Goal: Information Seeking & Learning: Learn about a topic

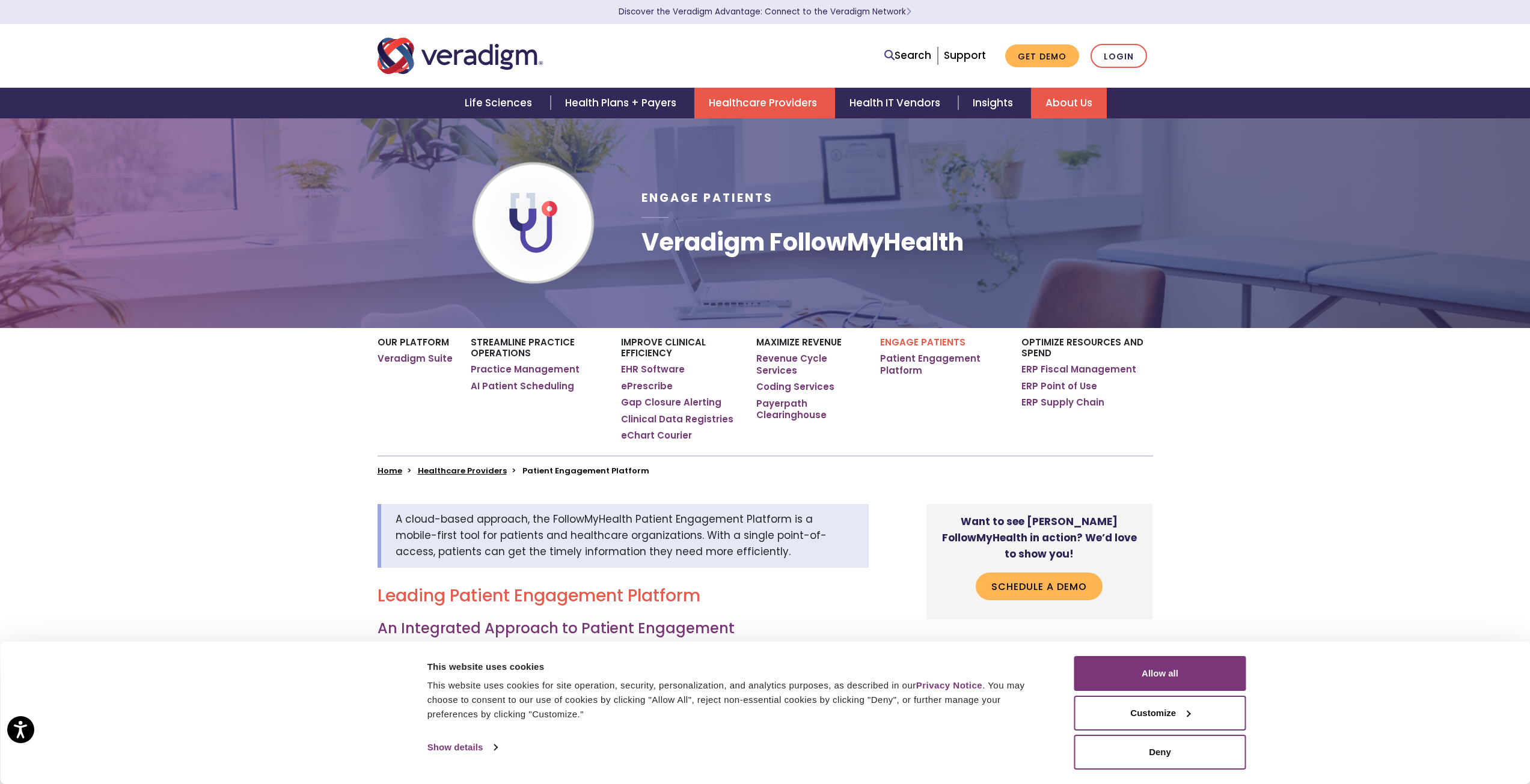
click at [1056, 94] on link "About Us" at bounding box center [1068, 103] width 76 height 30
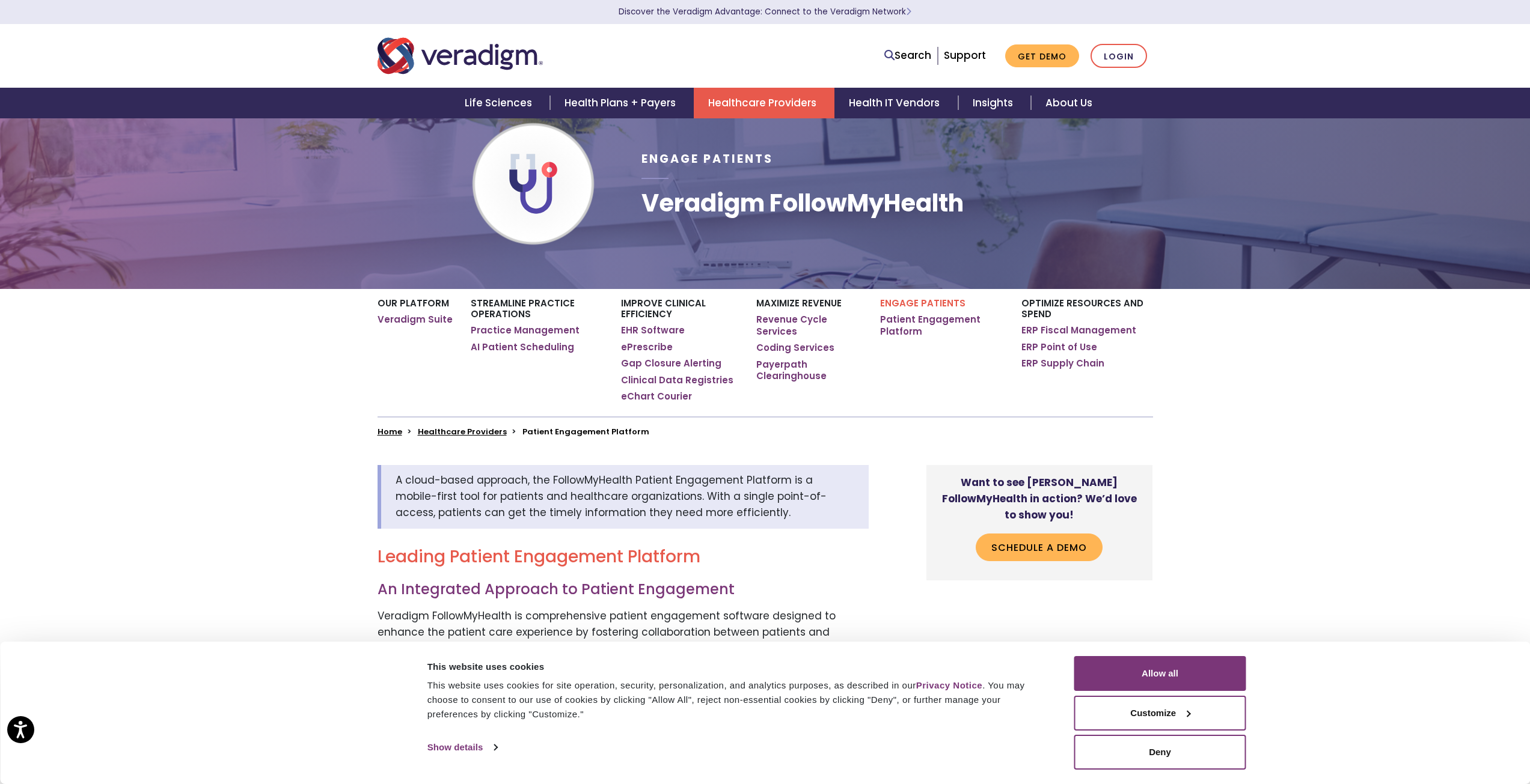
scroll to position [61, 0]
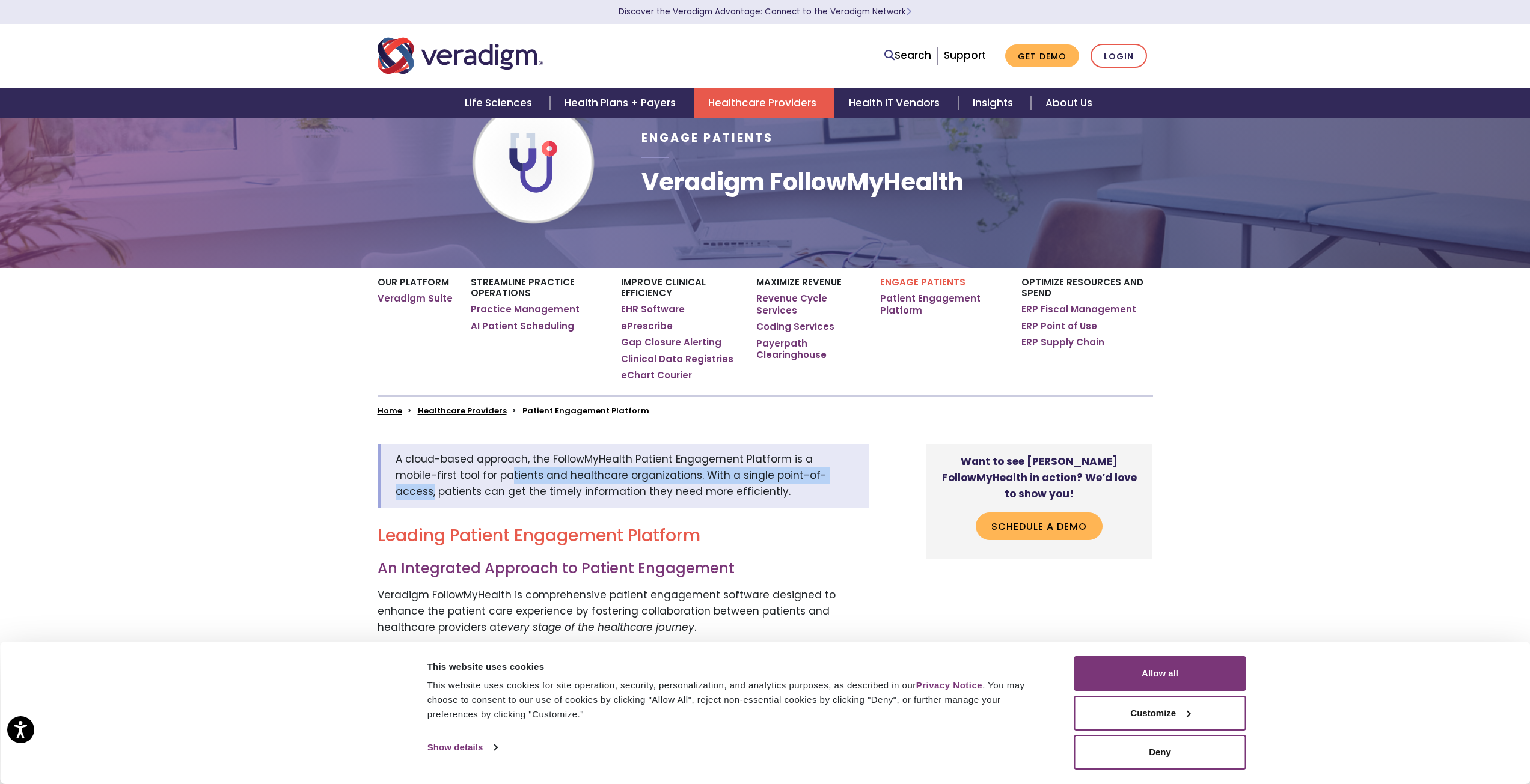
drag, startPoint x: 465, startPoint y: 479, endPoint x: 857, endPoint y: 476, distance: 392.0
click at [857, 476] on div "A cloud-based approach, the FollowMyHealth Patient Engagement Platform is a mob…" at bounding box center [623, 476] width 491 height 64
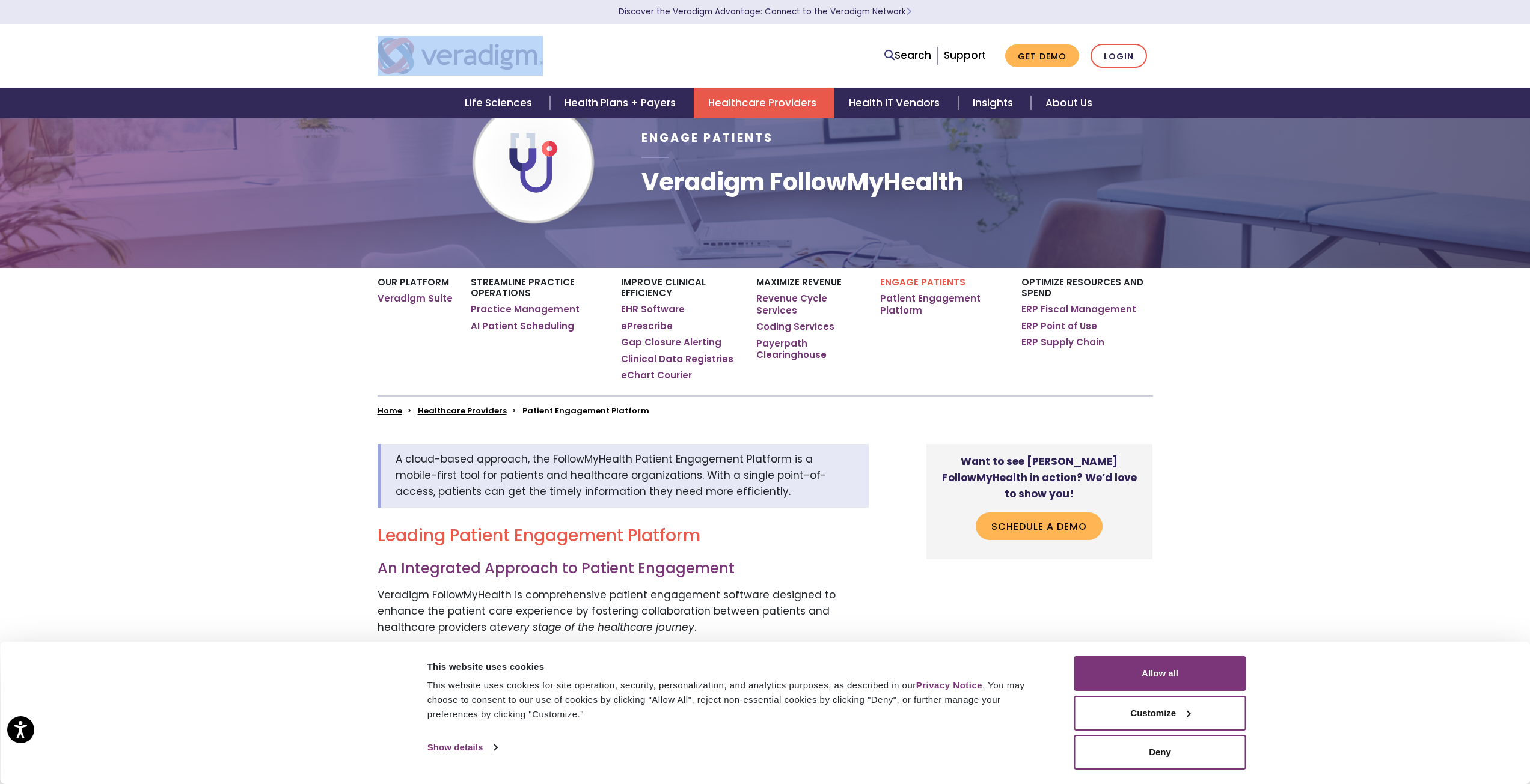
drag, startPoint x: 502, startPoint y: 51, endPoint x: 450, endPoint y: 53, distance: 52.0
click at [450, 53] on div at bounding box center [533, 56] width 330 height 40
drag, startPoint x: 452, startPoint y: 53, endPoint x: 819, endPoint y: 494, distance: 573.7
click at [820, 494] on div "A cloud-based approach, the FollowMyHealth Patient Engagement Platform is a mob…" at bounding box center [623, 476] width 491 height 64
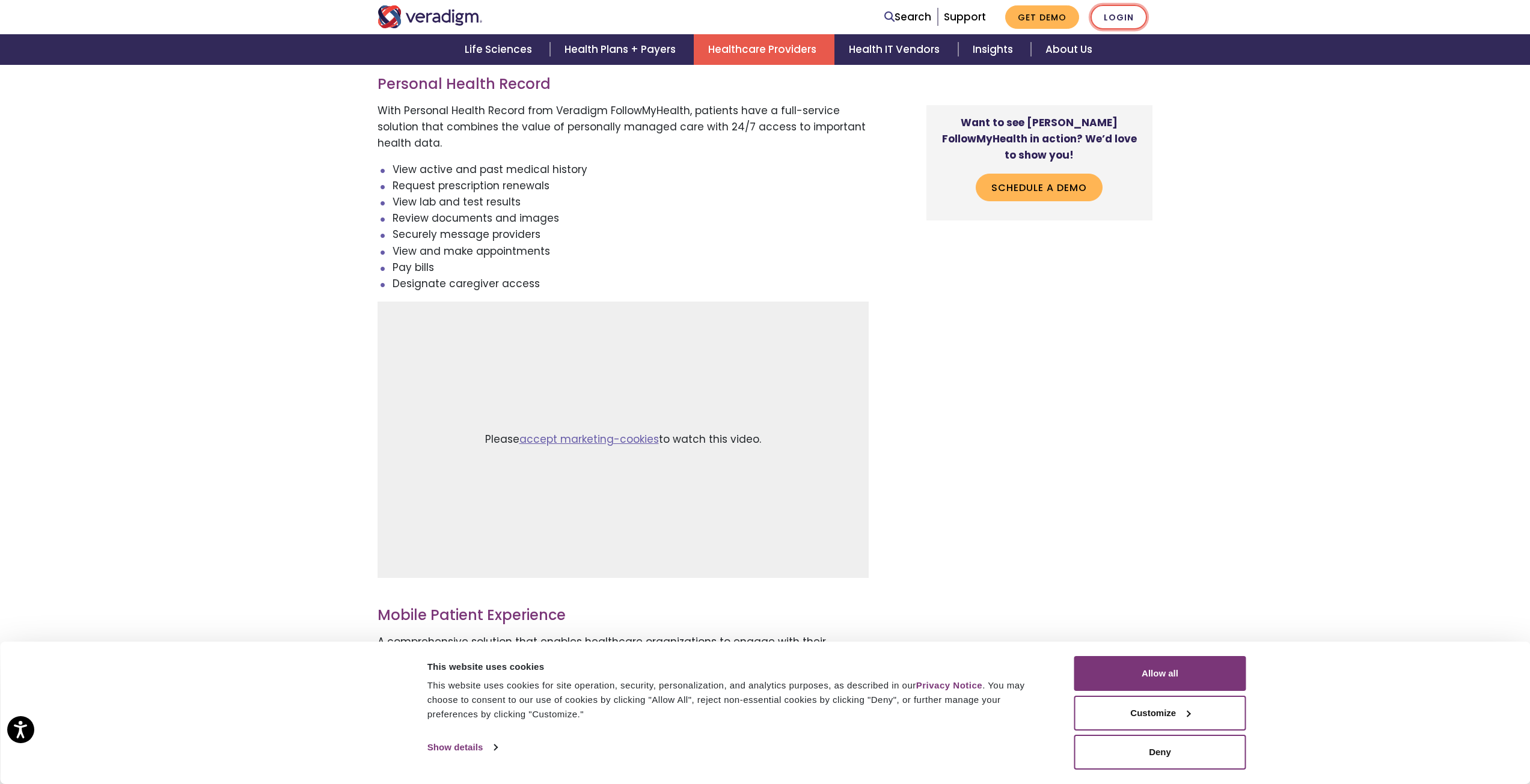
scroll to position [1531, 0]
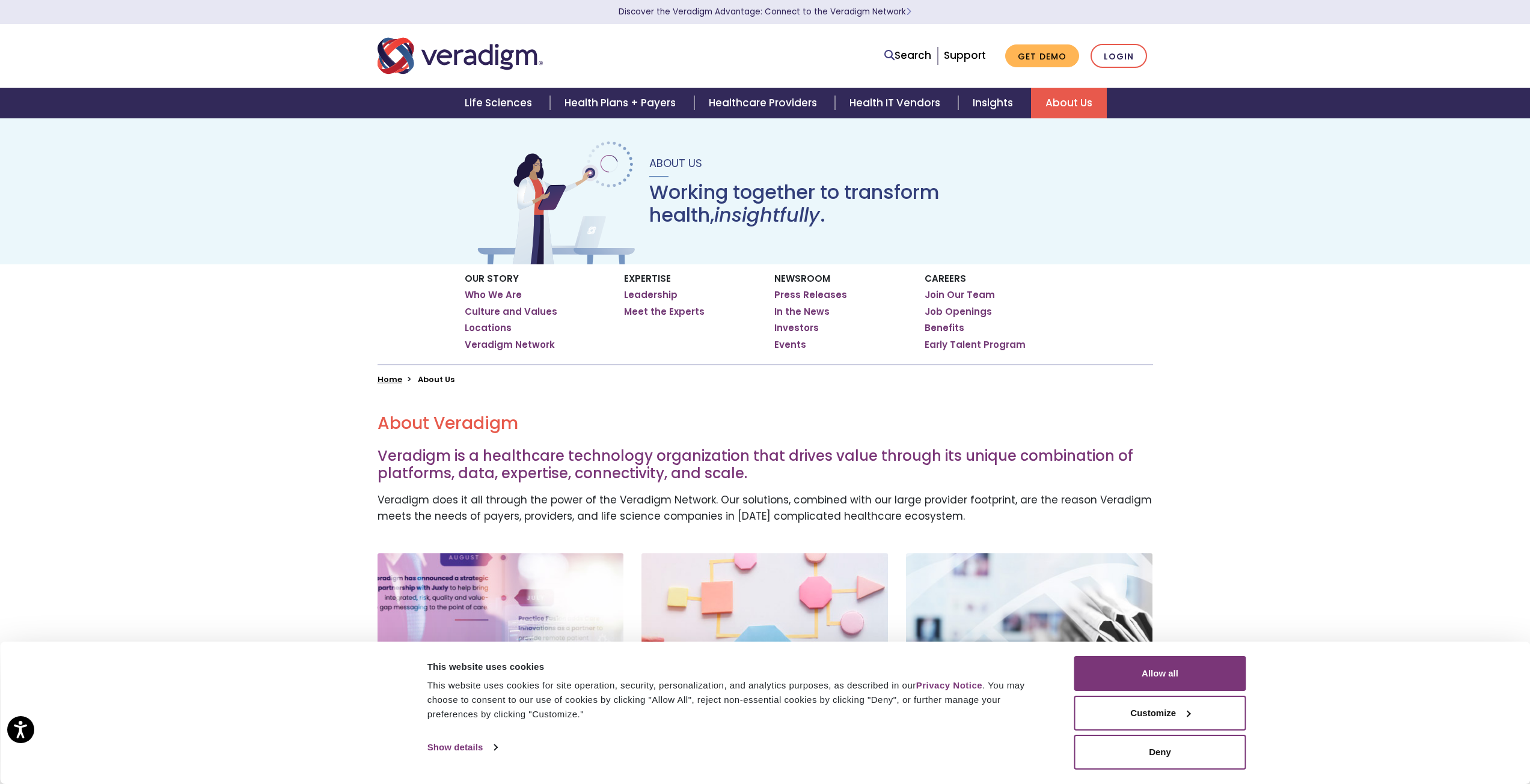
click at [1072, 107] on link "About Us" at bounding box center [1068, 103] width 76 height 30
click at [1064, 101] on link "About Us" at bounding box center [1068, 103] width 76 height 30
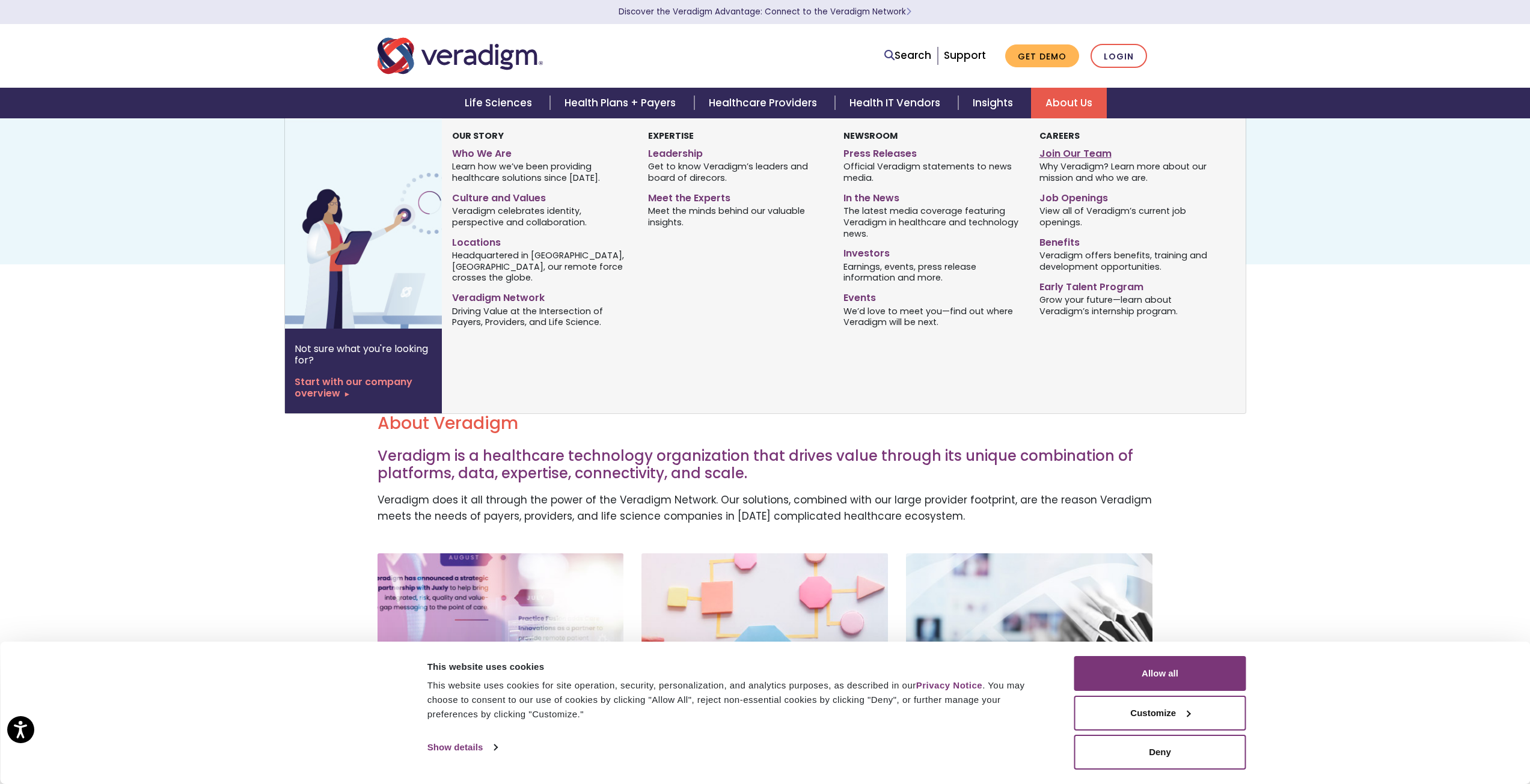
click at [1058, 152] on link "Join Our Team" at bounding box center [1128, 152] width 177 height 18
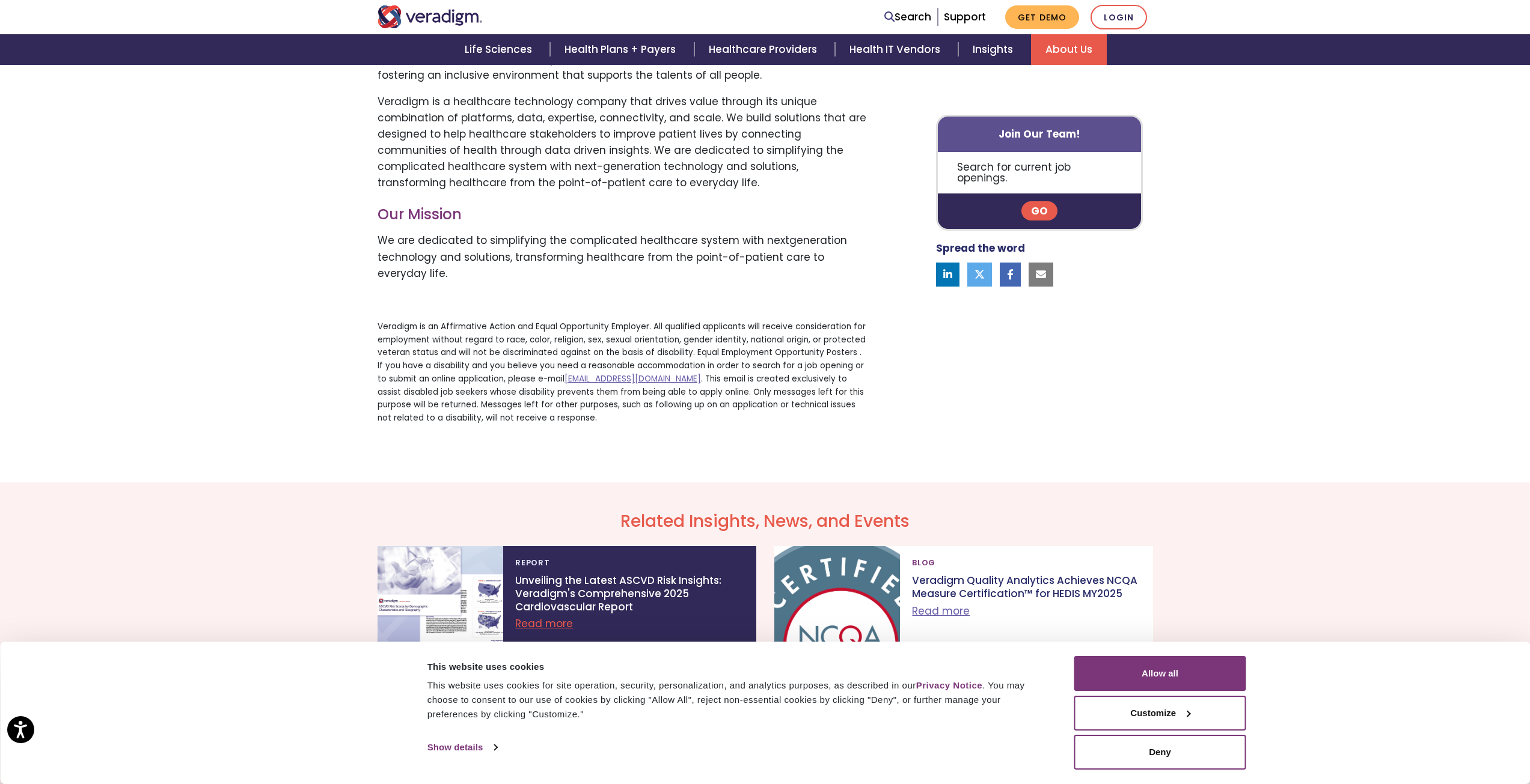
scroll to position [721, 0]
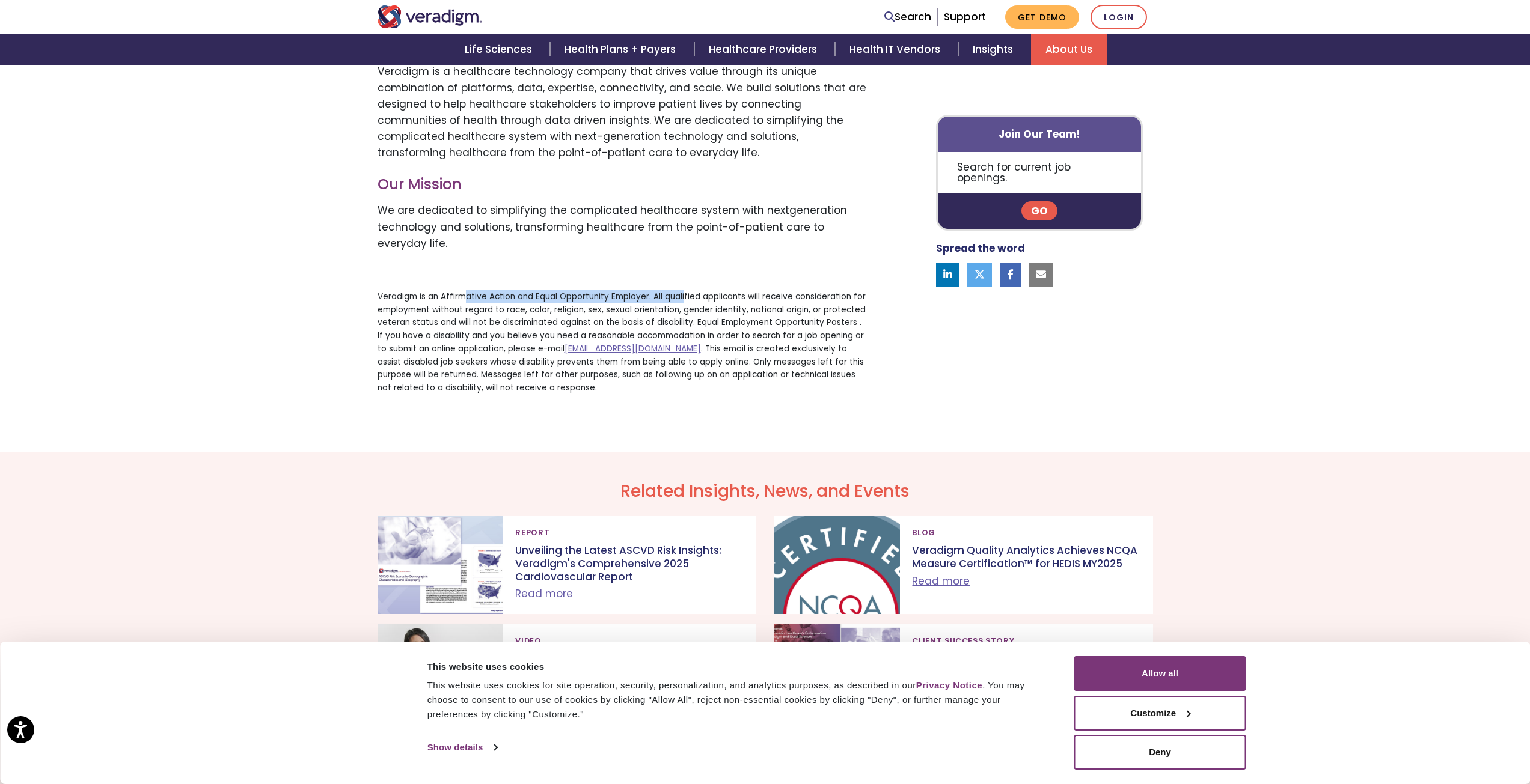
drag, startPoint x: 506, startPoint y: 301, endPoint x: 684, endPoint y: 297, distance: 178.0
click at [684, 297] on p "Veradigm is an Affirmative Action and Equal Opportunity Employer. All qualified…" at bounding box center [623, 342] width 491 height 104
click at [580, 308] on p "Veradigm is an Affirmative Action and Equal Opportunity Employer. All qualified…" at bounding box center [623, 342] width 491 height 104
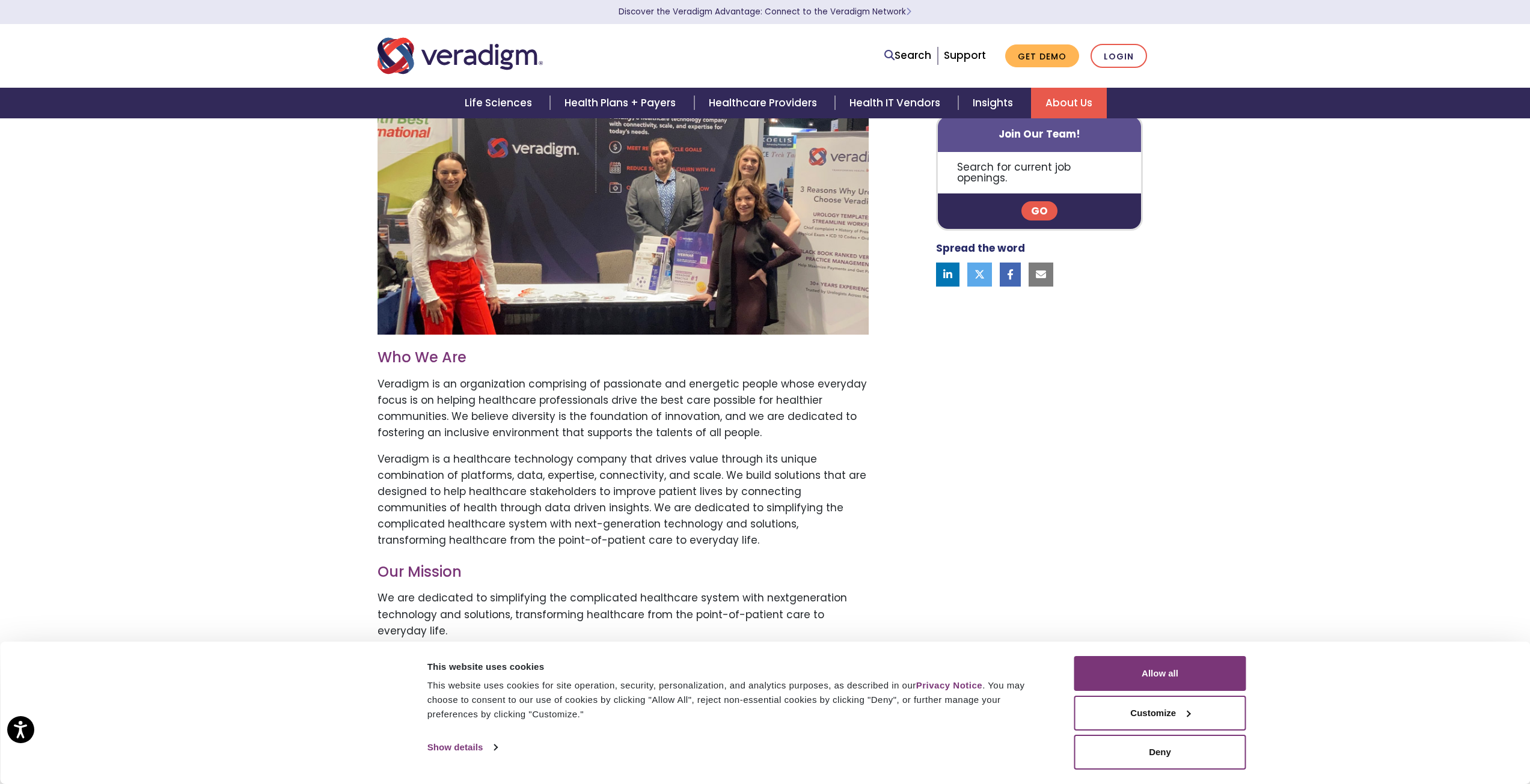
scroll to position [28, 0]
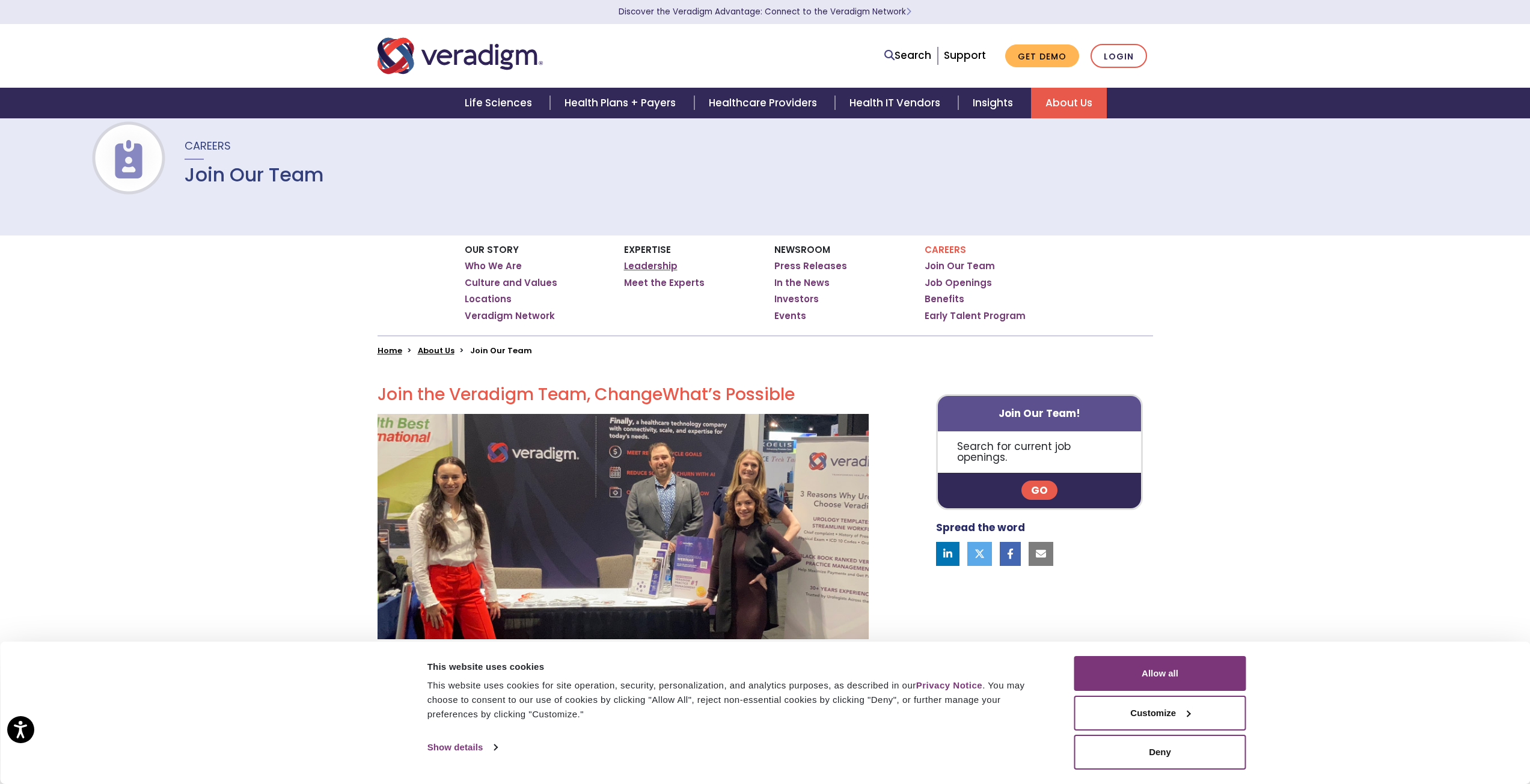
click at [658, 266] on link "Leadership" at bounding box center [651, 266] width 53 height 12
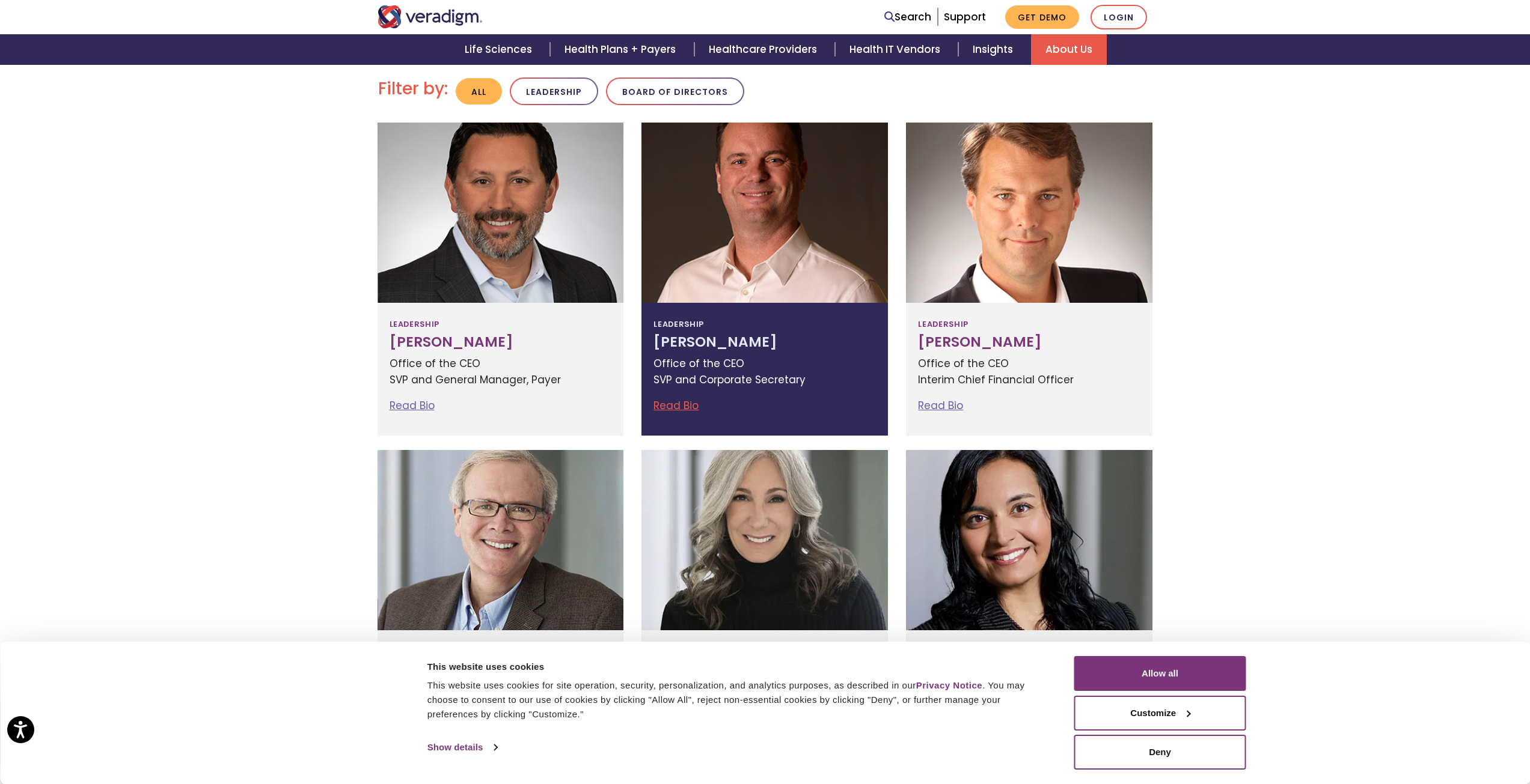
scroll to position [360, 0]
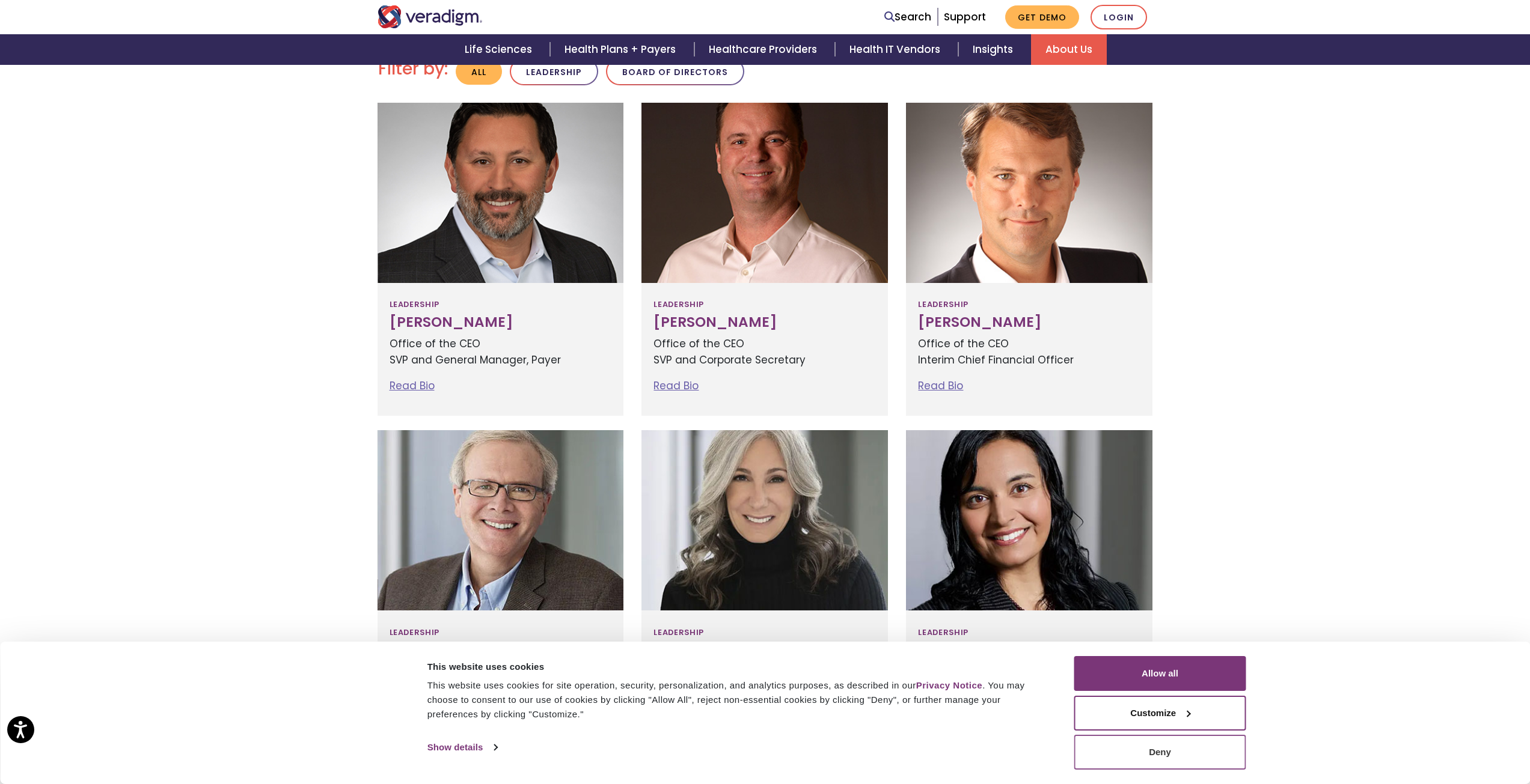
click at [1121, 764] on button "Deny" at bounding box center [1160, 752] width 172 height 35
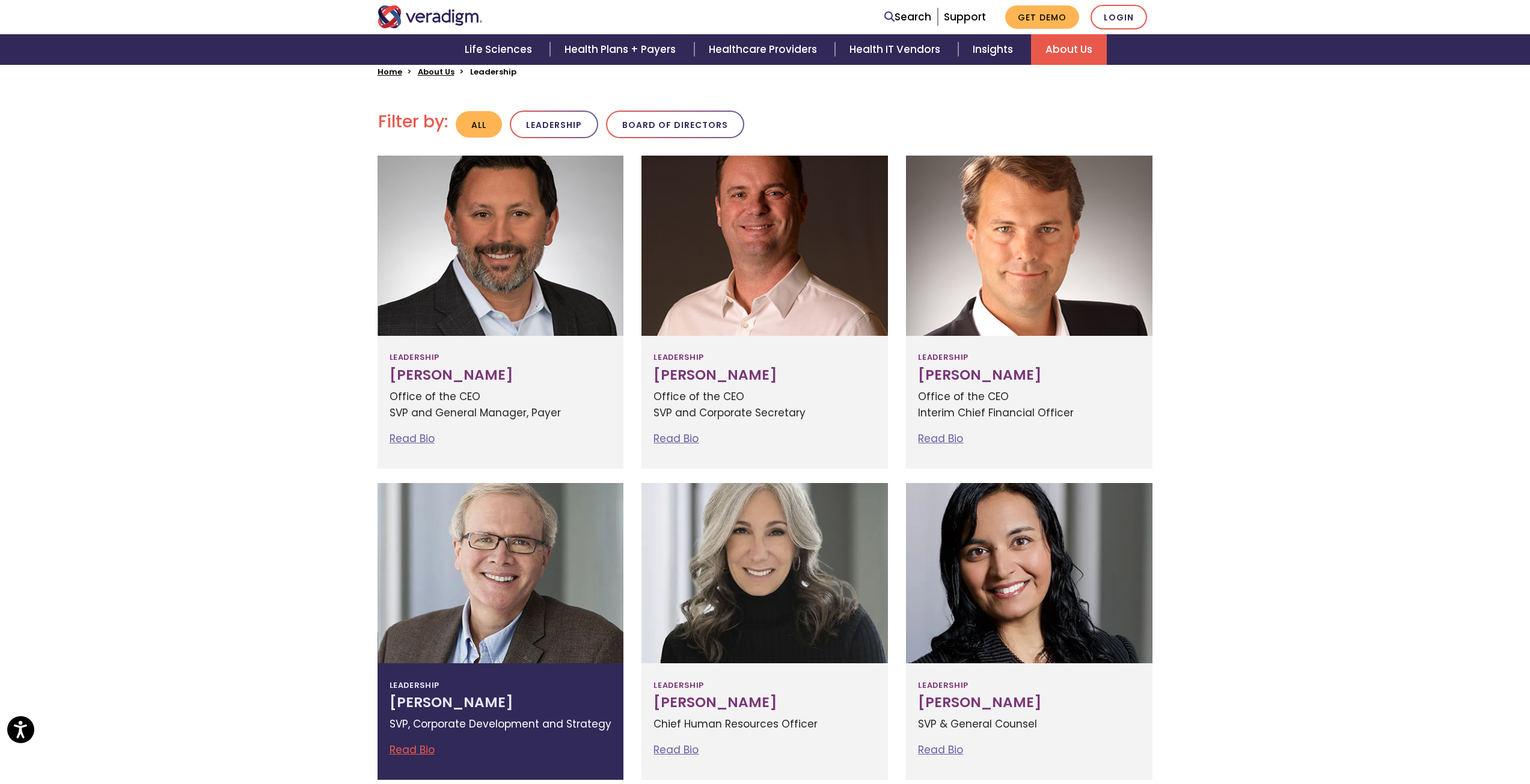
scroll to position [301, 0]
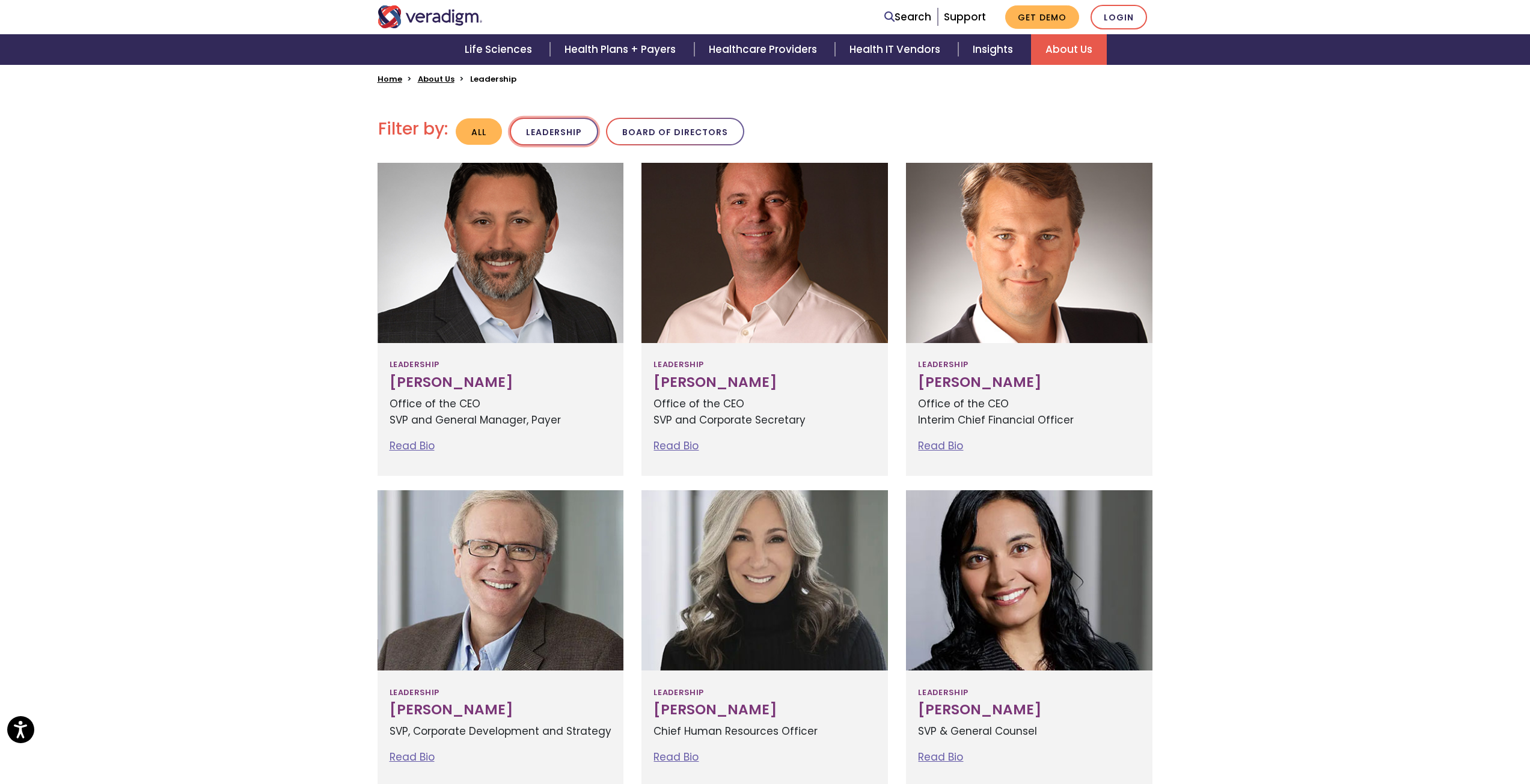
click at [555, 127] on button "Leadership" at bounding box center [554, 132] width 88 height 28
click at [678, 130] on button "Board of Directors" at bounding box center [673, 132] width 138 height 28
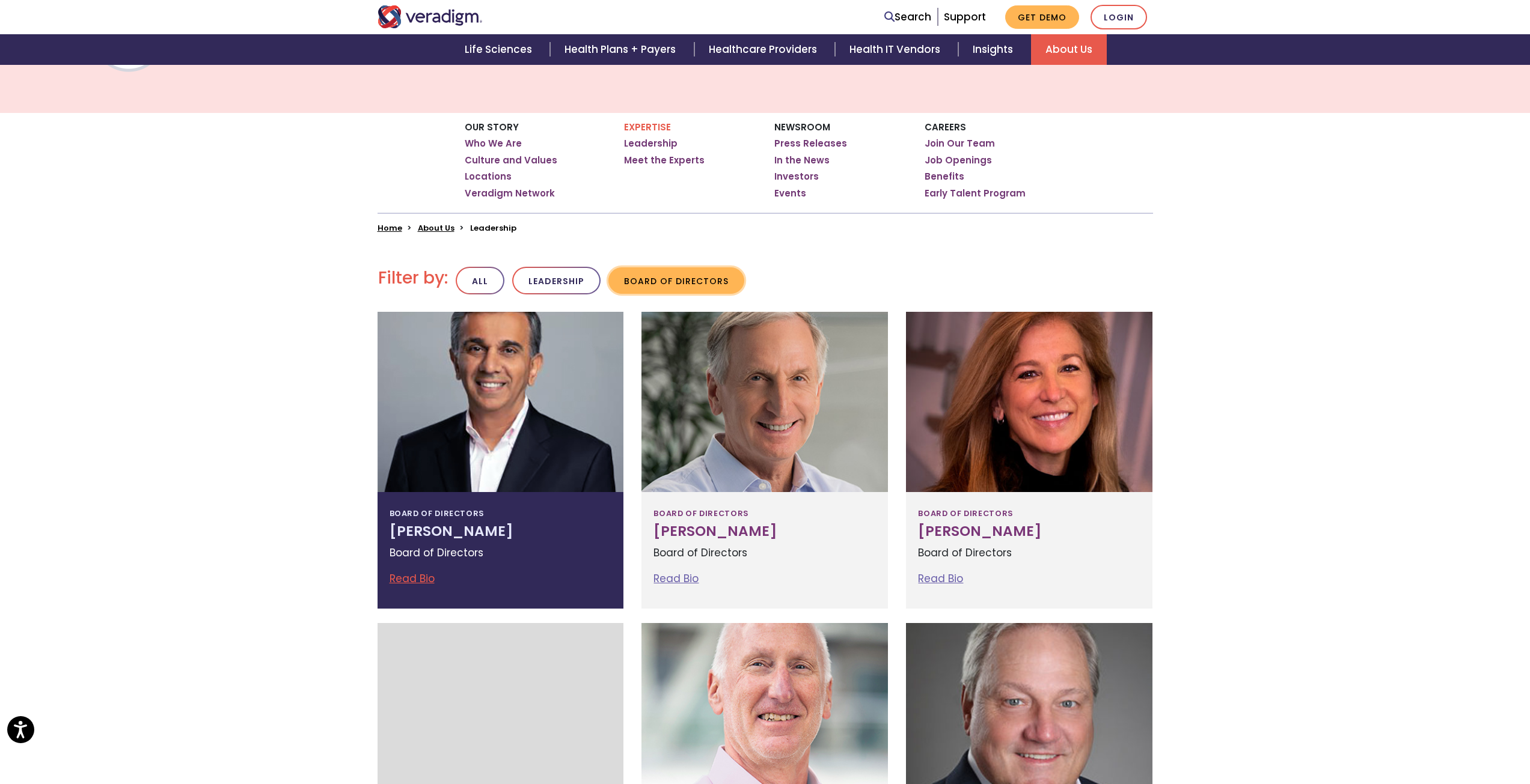
scroll to position [120, 0]
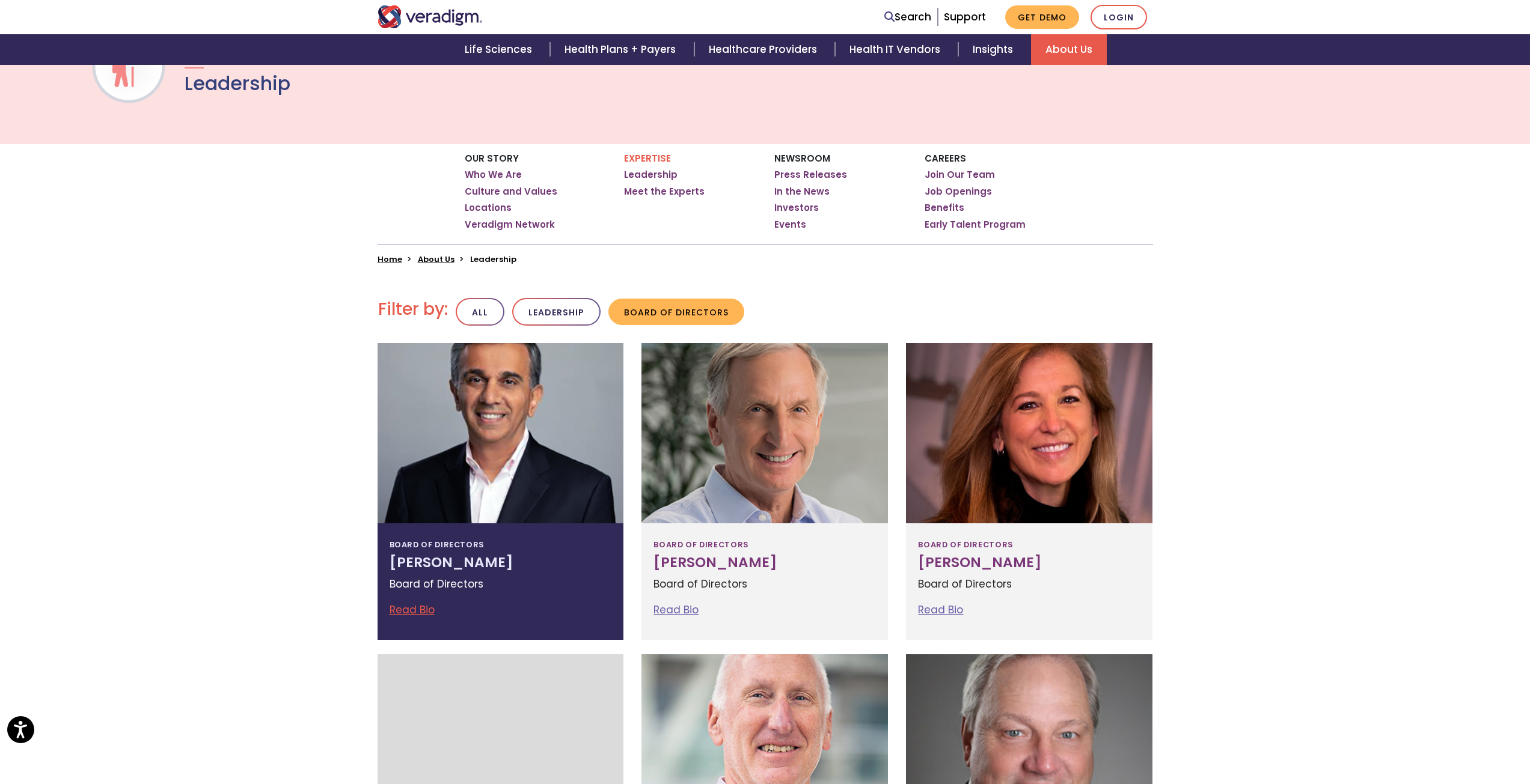
click at [417, 609] on link "Read Bio" at bounding box center [412, 610] width 45 height 14
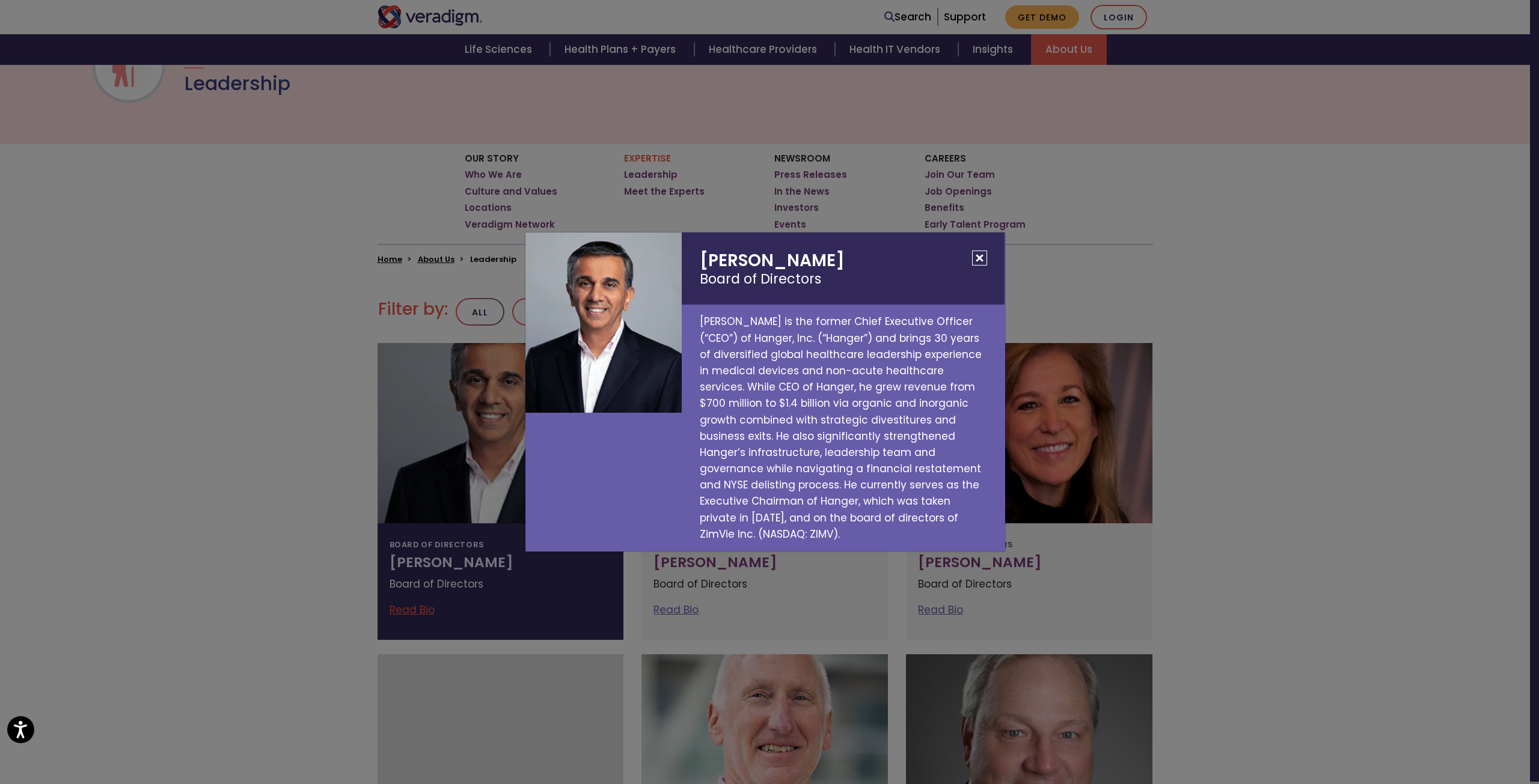
click at [976, 265] on button "Close" at bounding box center [979, 258] width 15 height 15
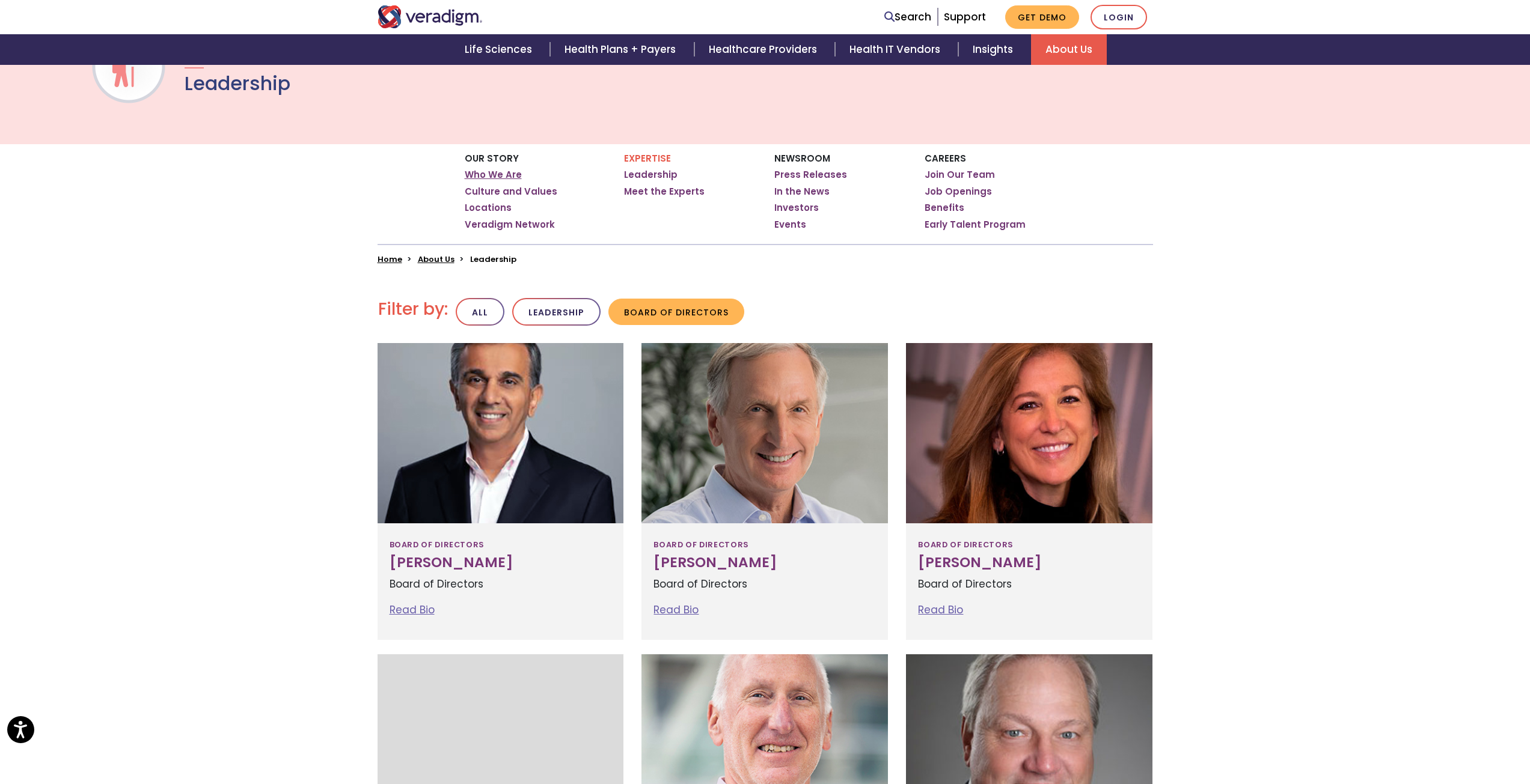
click at [481, 175] on link "Who We Are" at bounding box center [493, 175] width 57 height 12
